Goal: Check status: Check status

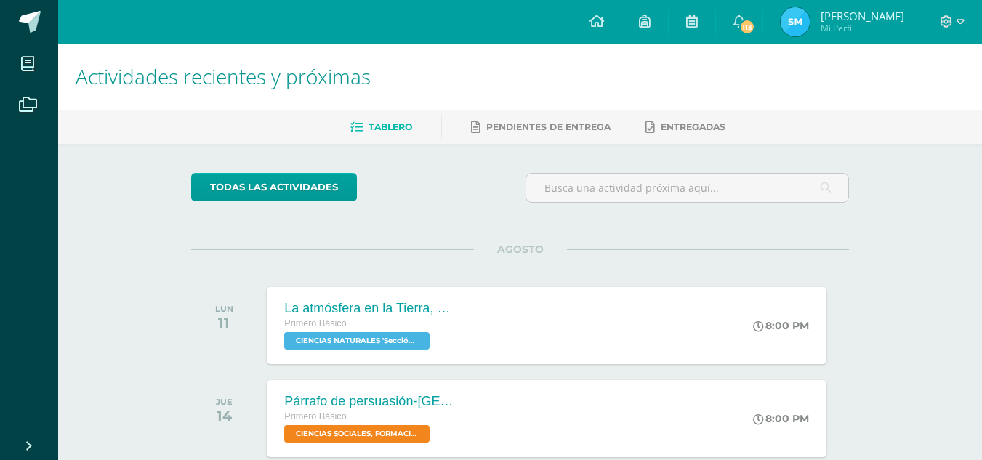
click at [795, 20] on img at bounding box center [794, 21] width 29 height 29
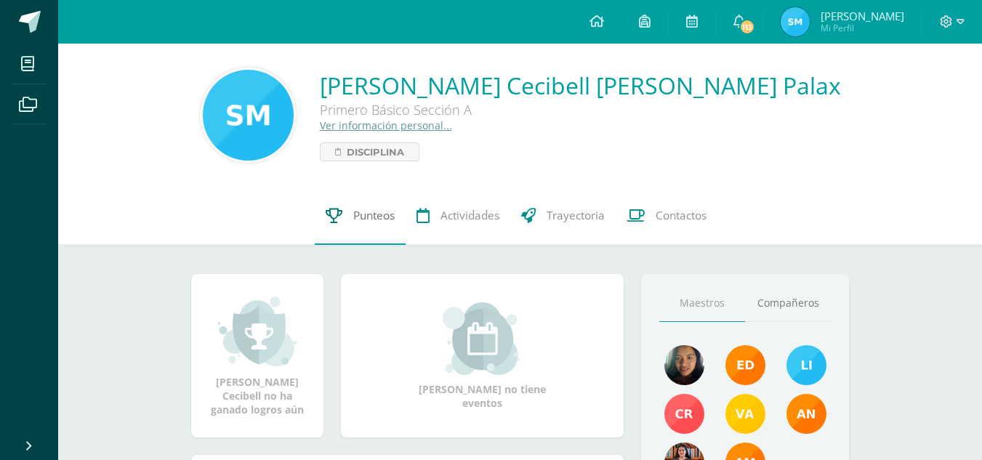
click at [331, 211] on icon at bounding box center [334, 215] width 17 height 15
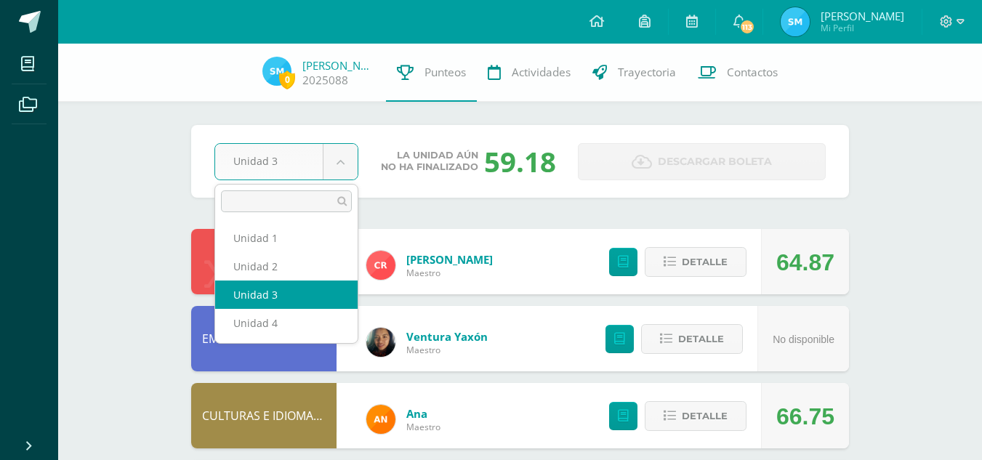
select select "Unidad 4"
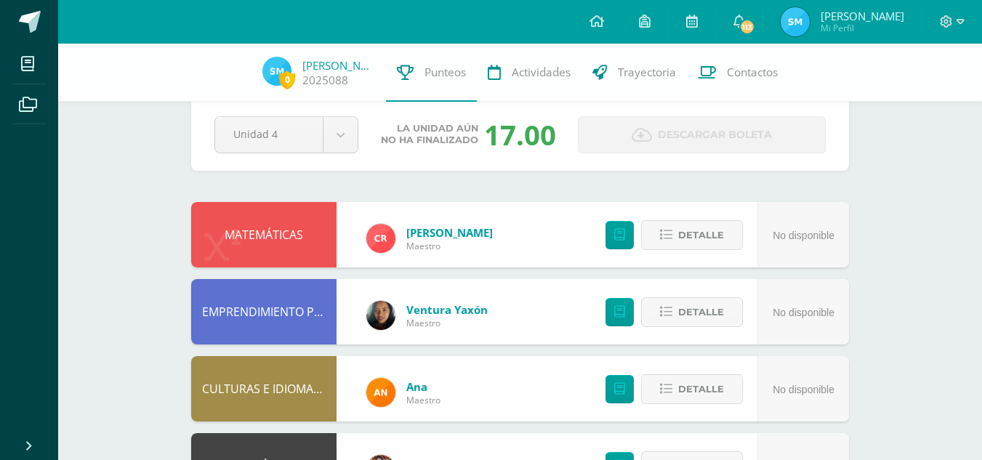
scroll to position [29, 0]
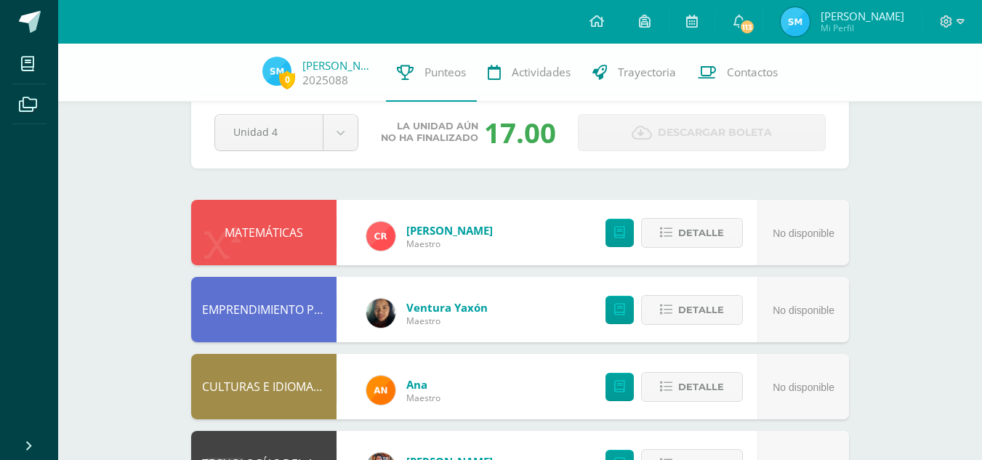
click at [528, 237] on div "MATEMÁTICAS [PERSON_NAME] No disponible Detalle" at bounding box center [520, 232] width 658 height 65
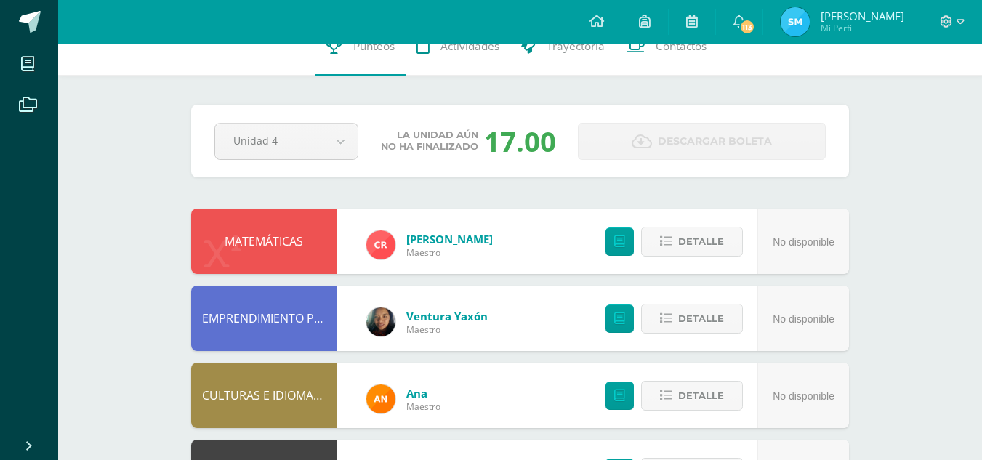
scroll to position [0, 0]
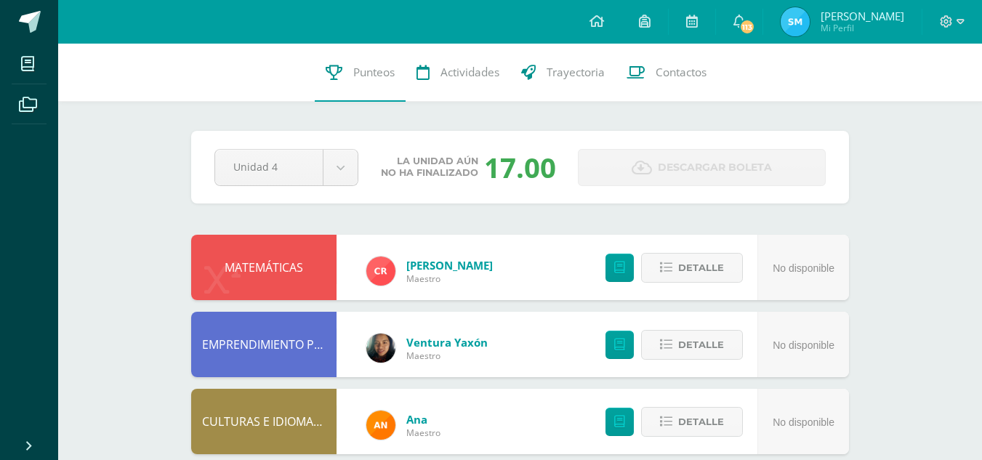
click at [328, 284] on div "MATEMÁTICAS" at bounding box center [263, 267] width 145 height 65
click at [700, 259] on span "Detalle" at bounding box center [701, 267] width 46 height 27
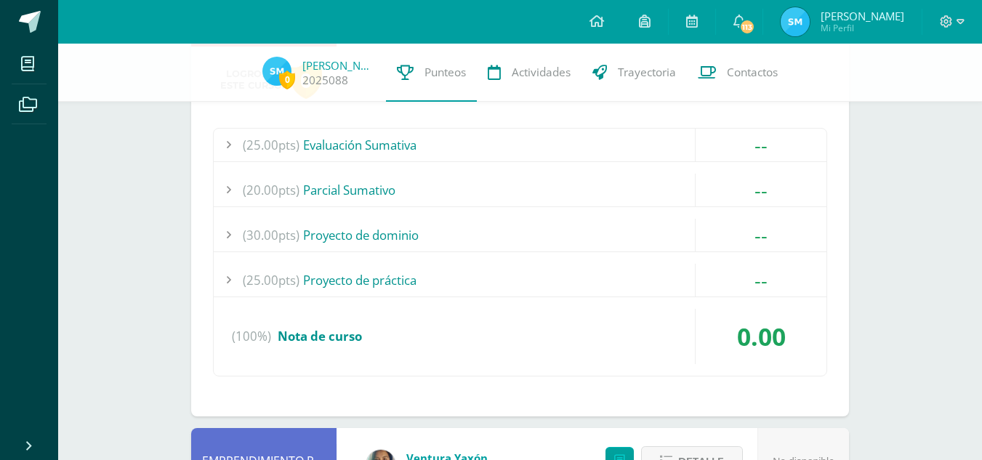
scroll to position [248, 0]
